Goal: Ask a question

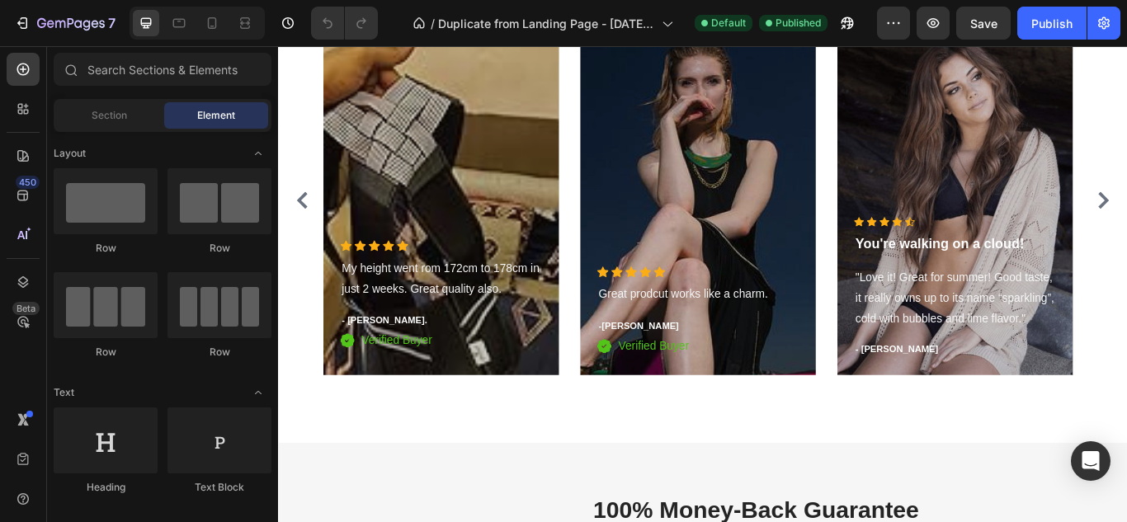
scroll to position [5025, 0]
click at [205, 22] on icon at bounding box center [212, 23] width 17 height 17
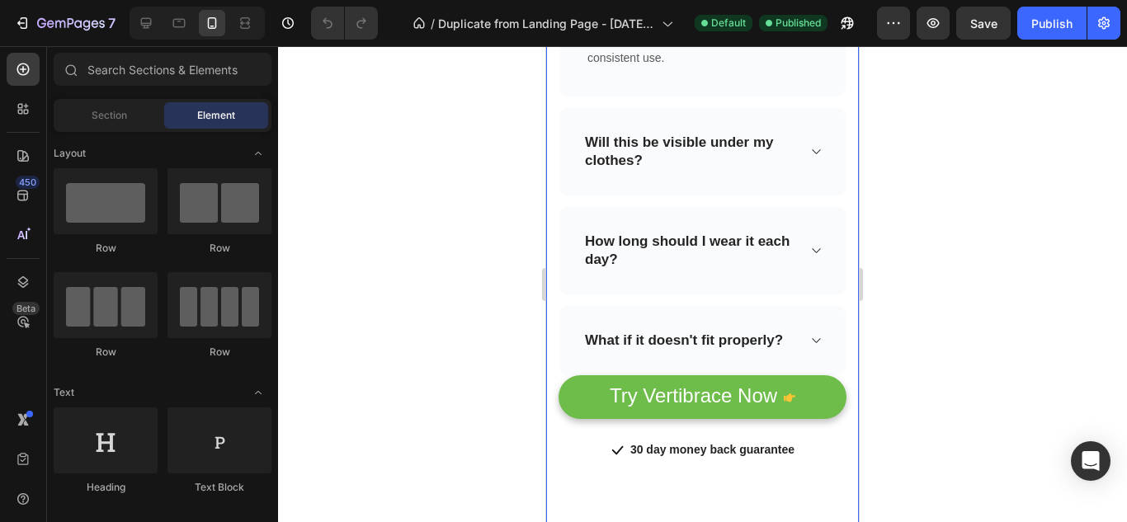
scroll to position [6590, 0]
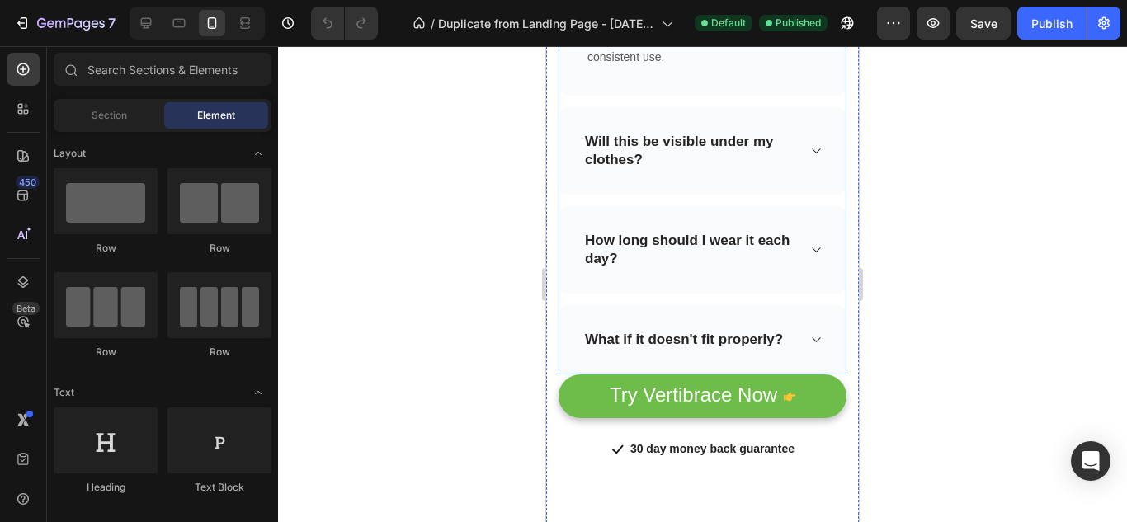
click at [810, 144] on icon at bounding box center [816, 150] width 12 height 13
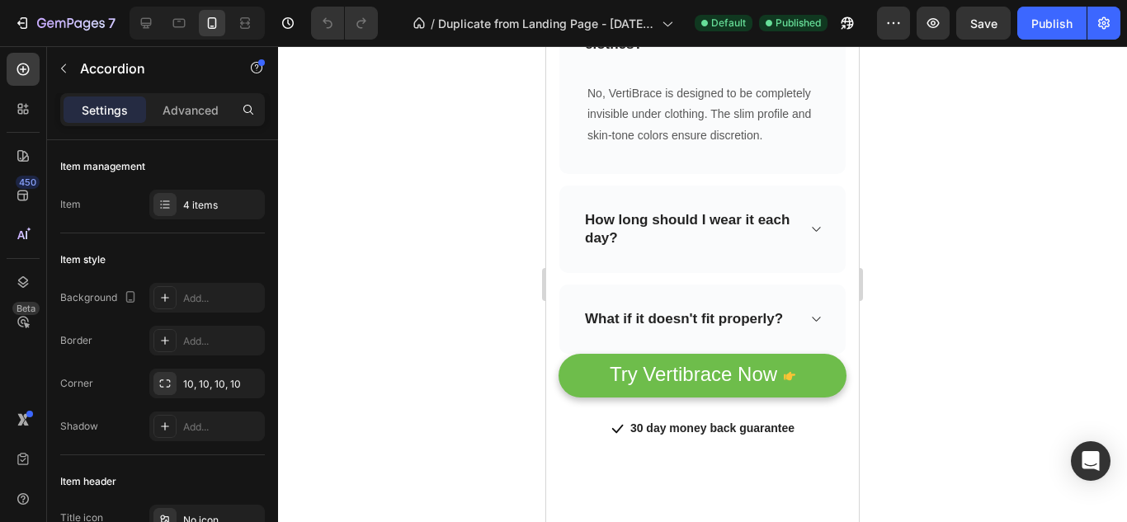
click at [810, 236] on icon at bounding box center [816, 229] width 12 height 13
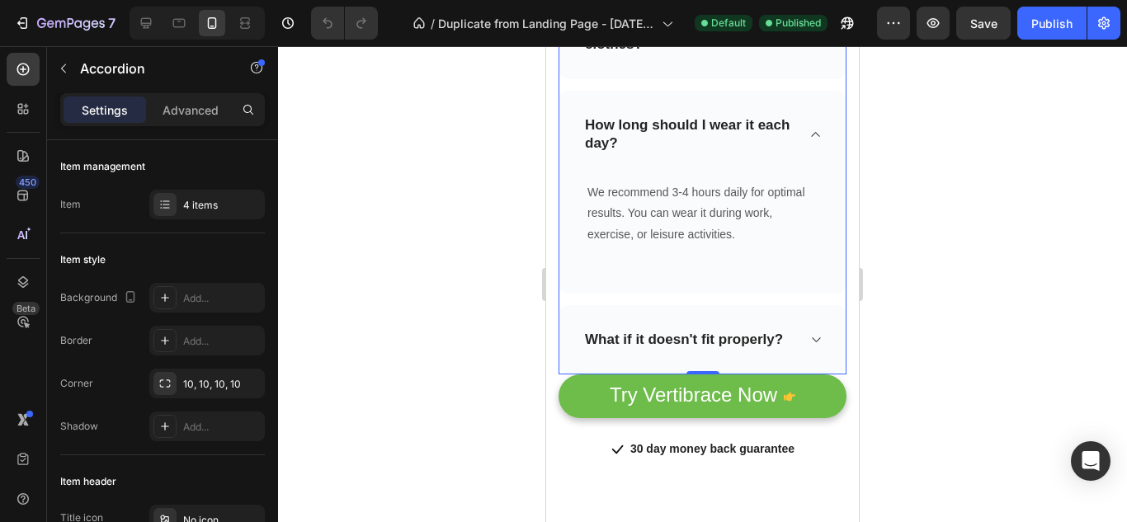
click at [801, 244] on div "How long should I wear it each day? We recommend 3-4 hours daily for optimal re…" at bounding box center [703, 192] width 286 height 203
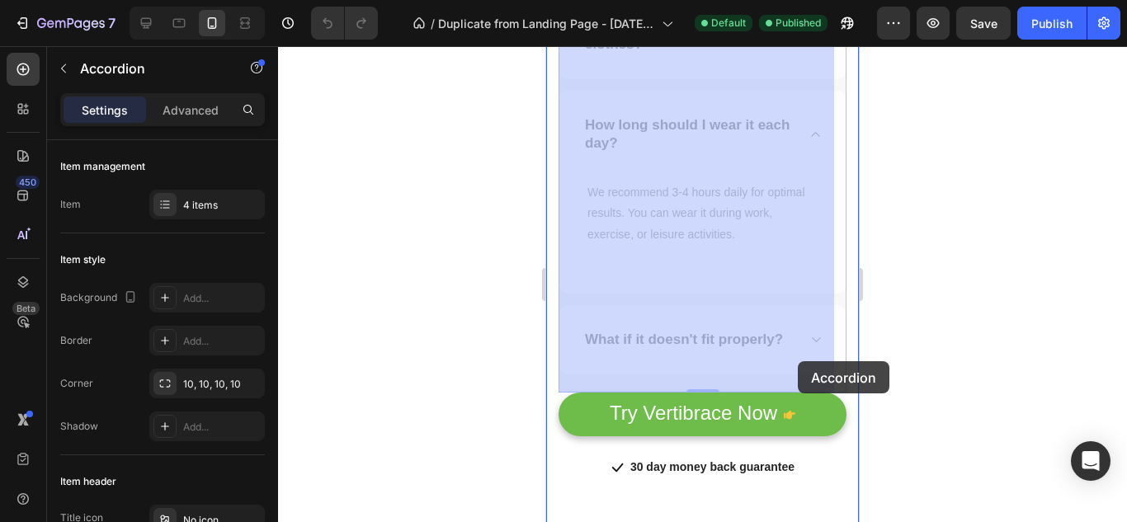
drag, startPoint x: 801, startPoint y: 344, endPoint x: 798, endPoint y: 362, distance: 18.5
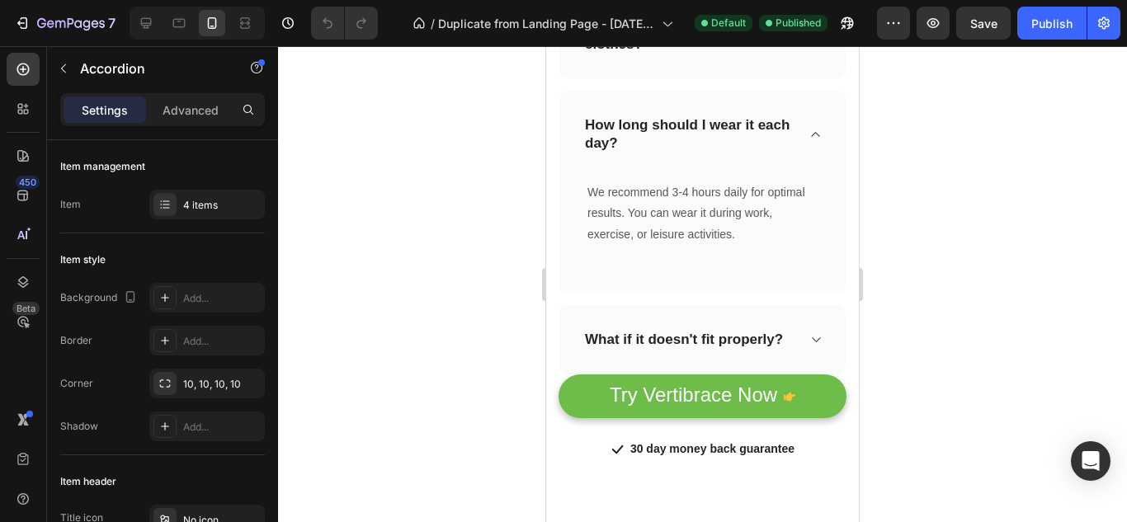
click at [796, 344] on div "What if it doesn't fit properly?" at bounding box center [703, 339] width 286 height 69
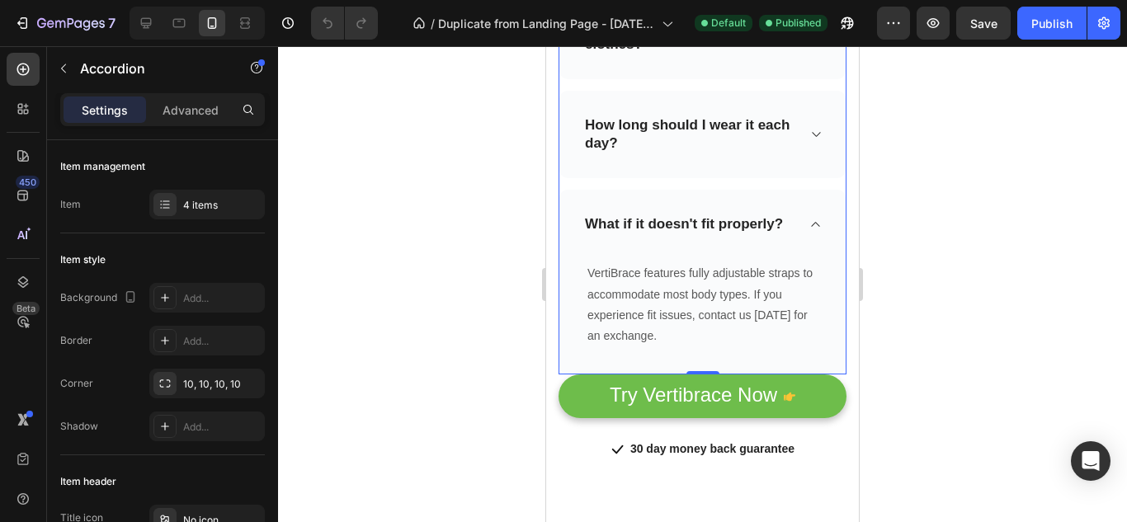
click at [796, 344] on div "What if it doesn't fit properly? VertiBrace features fully adjustable straps to…" at bounding box center [703, 282] width 286 height 185
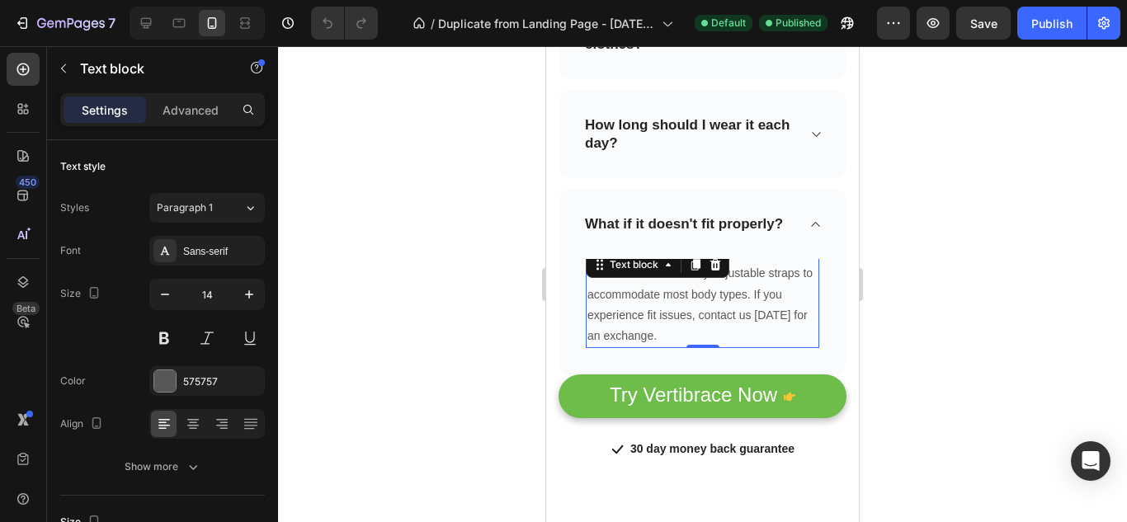
click at [945, 315] on div at bounding box center [702, 284] width 849 height 476
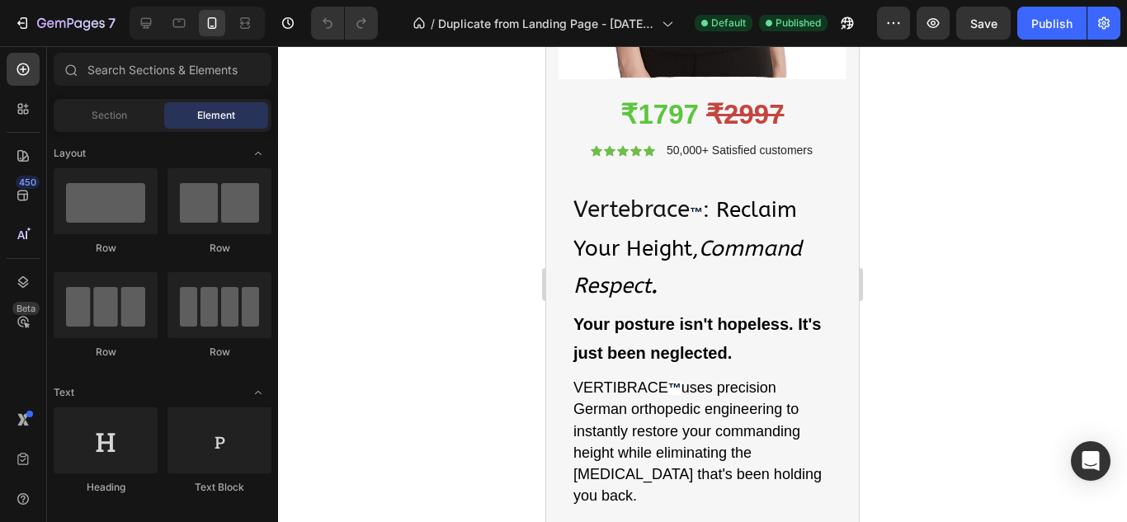
scroll to position [0, 0]
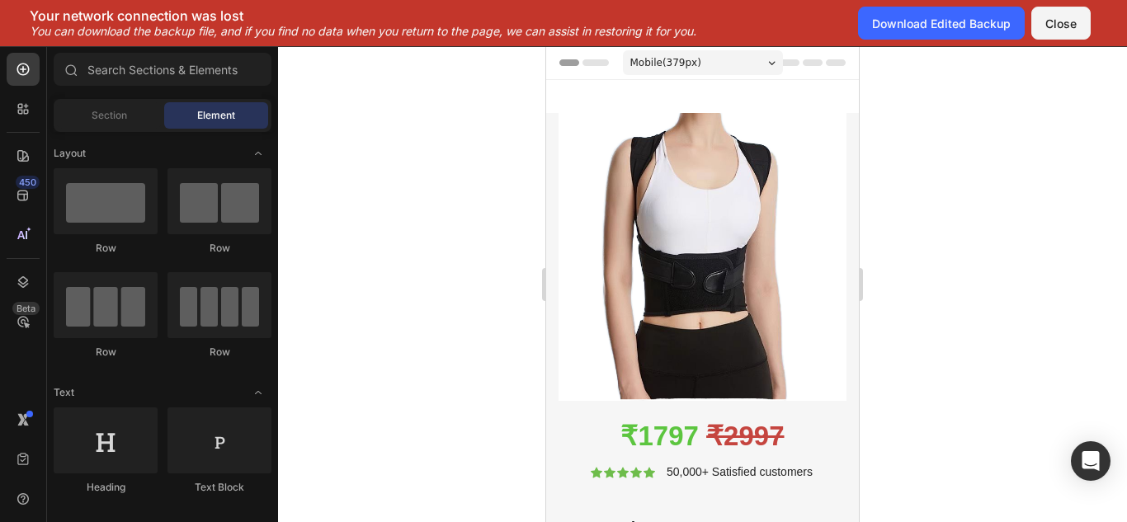
click at [1012, 452] on div at bounding box center [702, 284] width 849 height 476
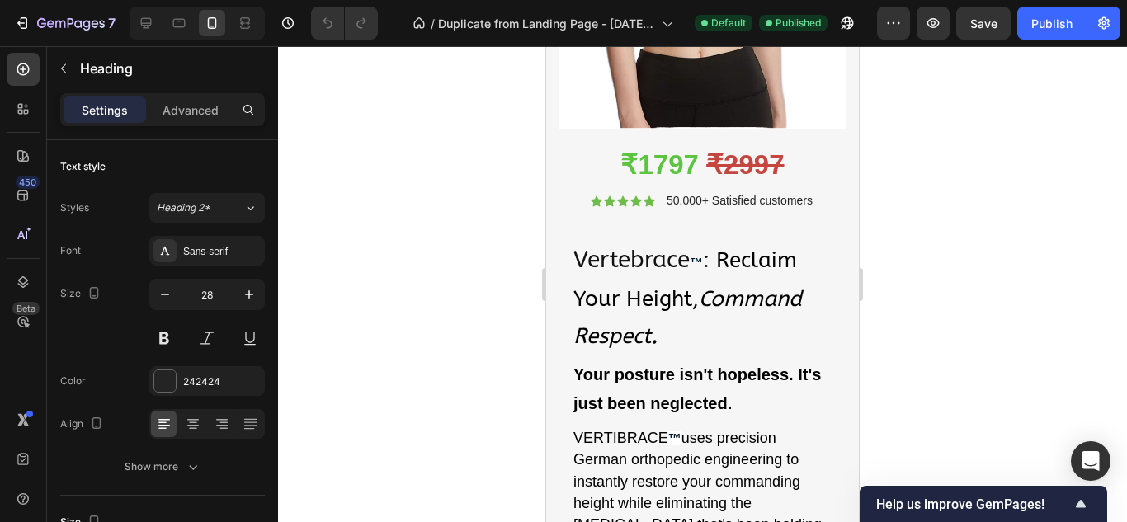
scroll to position [271, 0]
